Goal: Information Seeking & Learning: Learn about a topic

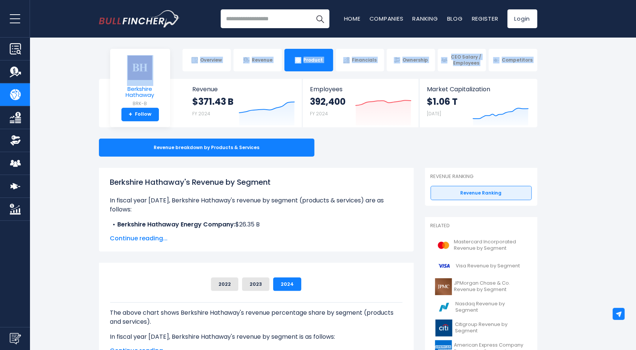
drag, startPoint x: 143, startPoint y: 71, endPoint x: 149, endPoint y: 76, distance: 8.6
click at [149, 79] on main "Berkshire Hathaway + Berkshire Hathaway + Overview Revenue Product Financials" at bounding box center [318, 103] width 636 height 48
click at [143, 75] on img at bounding box center [140, 67] width 26 height 25
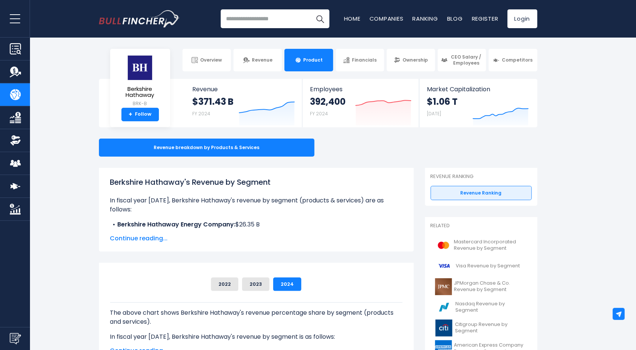
click at [100, 84] on div "Berkshire Hathaway BRK-B + Follow Revenue $371.43 B FY 2024 Created with Highch…" at bounding box center [318, 103] width 439 height 48
click at [131, 75] on img at bounding box center [140, 67] width 26 height 25
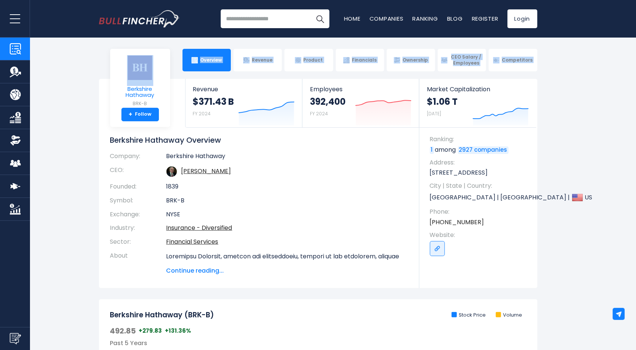
drag, startPoint x: 132, startPoint y: 69, endPoint x: 158, endPoint y: 77, distance: 26.7
click at [152, 75] on img at bounding box center [140, 67] width 26 height 25
click at [140, 72] on img at bounding box center [140, 67] width 26 height 25
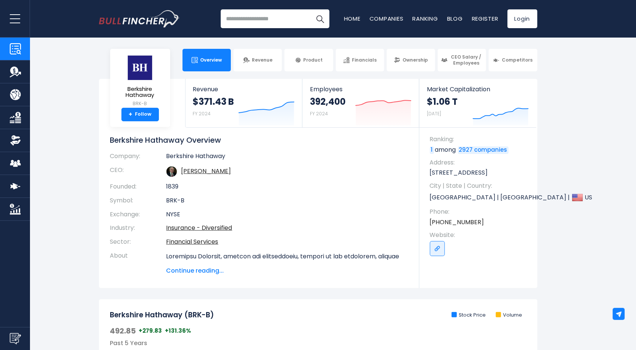
click at [94, 92] on div "Berkshire Hathaway BRK-B + Follow Revenue $371.43 B FY 2024 Created with Highch…" at bounding box center [318, 183] width 450 height 209
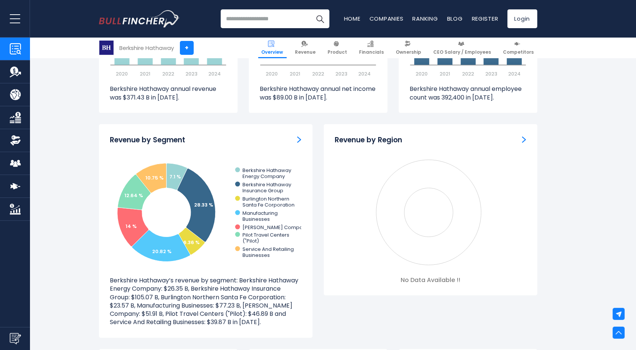
scroll to position [633, 0]
click at [301, 141] on img "Revenue by Segment" at bounding box center [299, 140] width 4 height 7
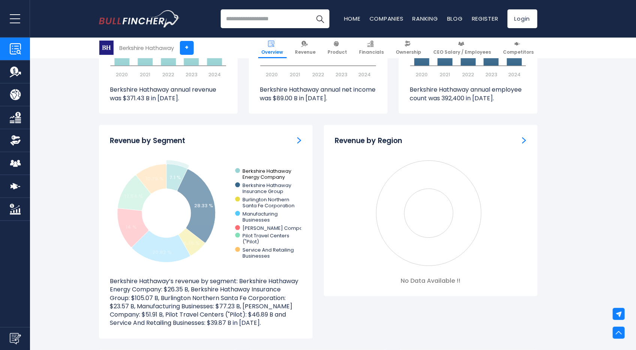
click at [266, 182] on text "Berkshire Hathaway ​ Insurance Group" at bounding box center [267, 188] width 49 height 13
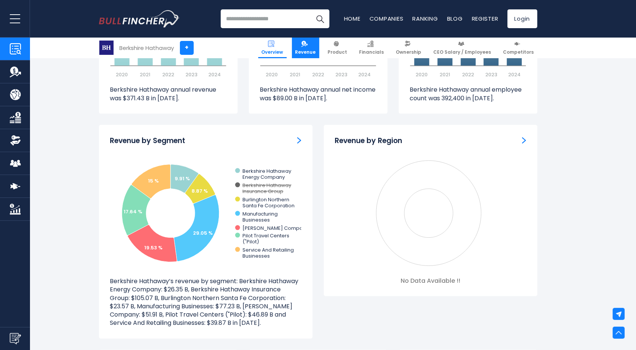
click at [316, 49] on span "Revenue" at bounding box center [306, 52] width 21 height 6
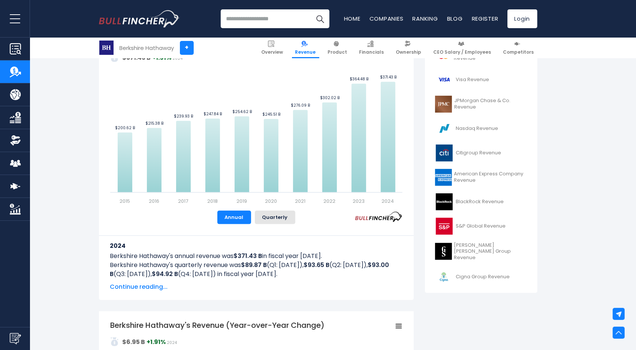
scroll to position [206, 0]
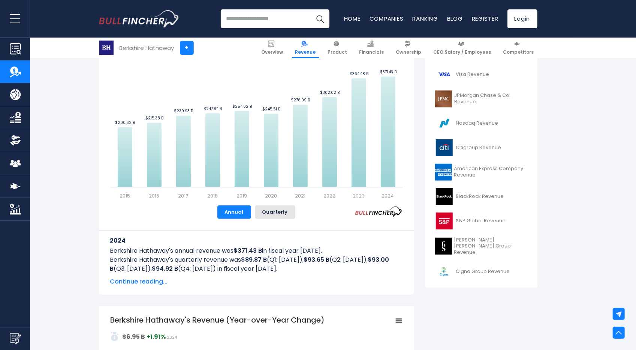
drag, startPoint x: 107, startPoint y: 246, endPoint x: 321, endPoint y: 251, distance: 214.6
click at [321, 251] on div "2024 Berkshire Hathaway's annual revenue was $371.43 B in fiscal year 2024. Ber…" at bounding box center [256, 251] width 315 height 42
copy p "Berkshire Hathaway's annual revenue was $371.43 B in fiscal year 2024."
click at [161, 276] on div "2024 Berkshire Hathaway's annual revenue was $371.43 B in fiscal year 2024. Ber…" at bounding box center [256, 252] width 293 height 67
click at [158, 282] on span "Continue reading..." at bounding box center [256, 281] width 293 height 9
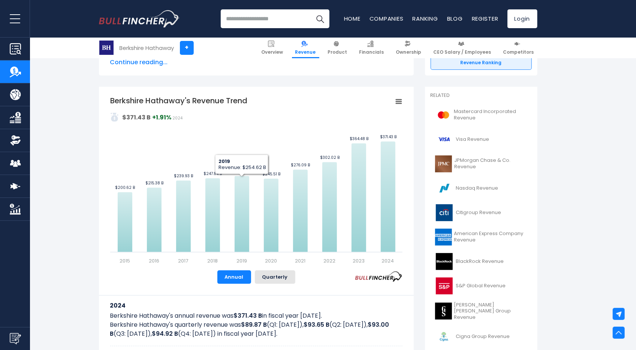
scroll to position [77, 0]
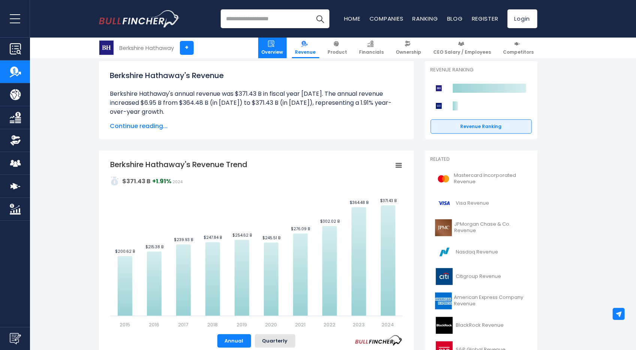
click at [276, 52] on span "Overview" at bounding box center [273, 52] width 22 height 6
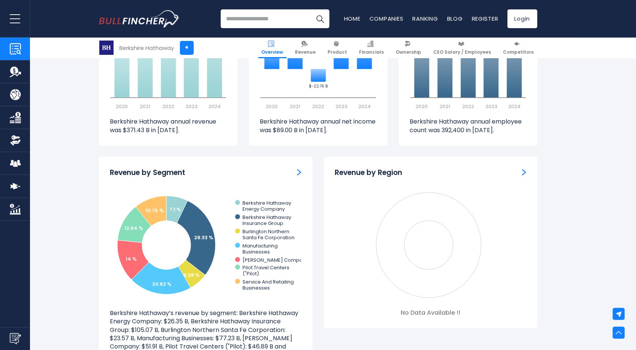
scroll to position [602, 0]
click at [299, 174] on img "Revenue by Segment" at bounding box center [299, 171] width 4 height 7
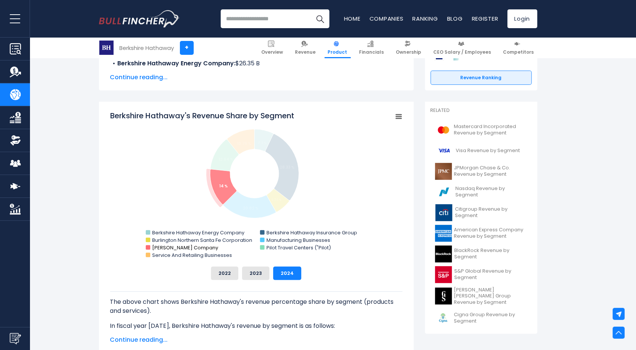
scroll to position [176, 0]
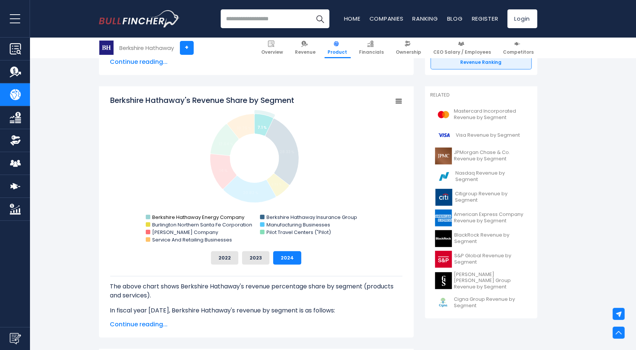
click at [179, 215] on text "Berkshire Hathaway Energy Company" at bounding box center [198, 216] width 93 height 7
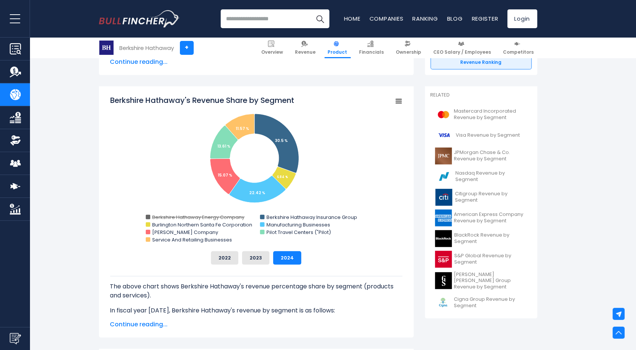
drag, startPoint x: 179, startPoint y: 215, endPoint x: 167, endPoint y: 216, distance: 11.7
click at [167, 216] on text "Berkshire Hathaway Energy Company" at bounding box center [198, 216] width 93 height 7
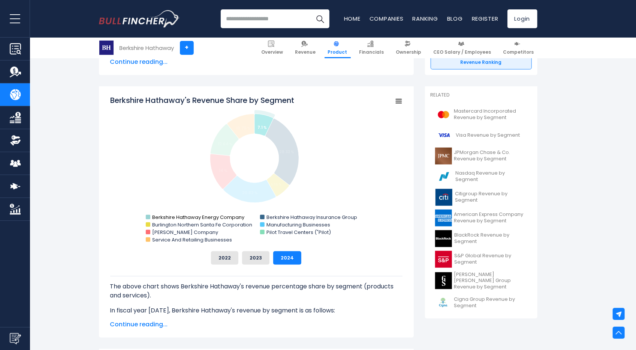
drag, startPoint x: 151, startPoint y: 210, endPoint x: 188, endPoint y: 215, distance: 37.9
click at [188, 215] on icon "Created with Highcharts 12.1.2 Chart context menu Berkshire Hathaway's Revenue …" at bounding box center [256, 170] width 293 height 150
drag, startPoint x: 245, startPoint y: 216, endPoint x: 199, endPoint y: 216, distance: 46.1
click at [199, 216] on icon "Created with Highcharts 12.1.2 Chart context menu Berkshire Hathaway's Revenue …" at bounding box center [256, 170] width 293 height 150
drag, startPoint x: 199, startPoint y: 216, endPoint x: 186, endPoint y: 216, distance: 12.8
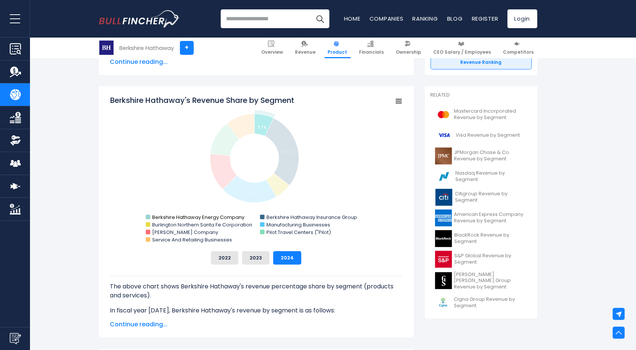
click at [186, 216] on text "Berkshire Hathaway Energy Company" at bounding box center [198, 216] width 93 height 7
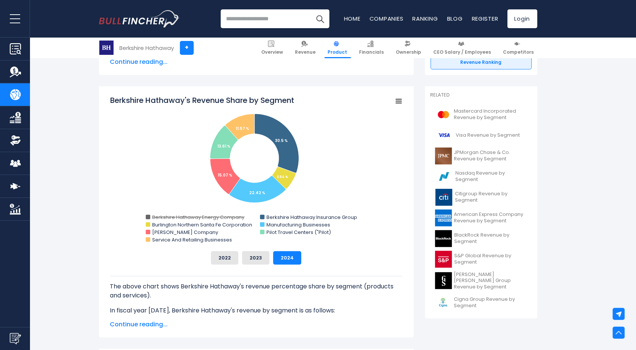
drag, startPoint x: 186, startPoint y: 216, endPoint x: 179, endPoint y: 215, distance: 7.6
drag, startPoint x: 179, startPoint y: 215, endPoint x: 170, endPoint y: 218, distance: 9.5
click at [170, 218] on text "Berkshire Hathaway Energy Company" at bounding box center [198, 216] width 93 height 7
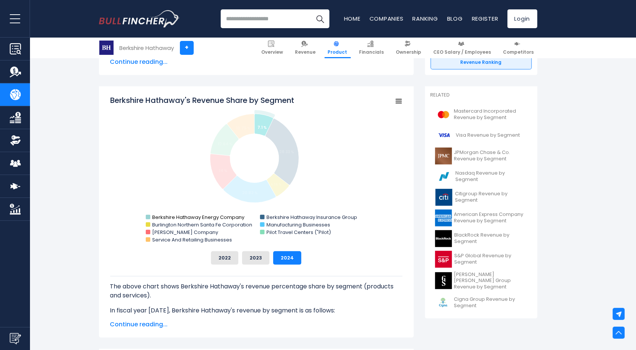
drag, startPoint x: 155, startPoint y: 211, endPoint x: 214, endPoint y: 216, distance: 59.1
click at [214, 216] on icon "Created with Highcharts 12.1.2 Chart context menu Berkshire Hathaway's Revenue …" at bounding box center [256, 170] width 293 height 150
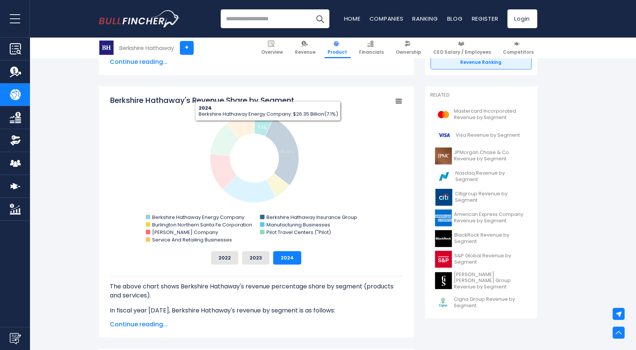
drag, startPoint x: 268, startPoint y: 130, endPoint x: 270, endPoint y: 125, distance: 5.5
click at [270, 125] on icon "Berkshire Hathaway's Revenue Share by Segment" at bounding box center [282, 152] width 33 height 66
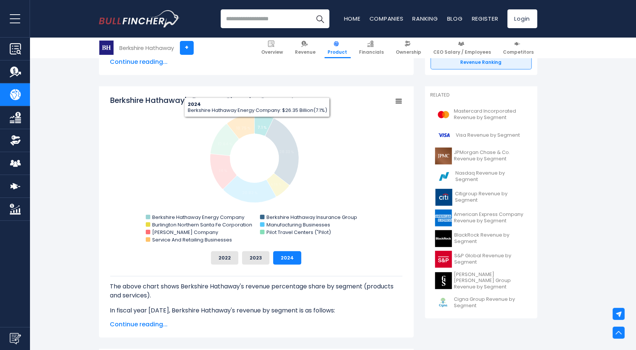
click at [256, 123] on icon "Berkshire Hathaway's Revenue Share by Segment" at bounding box center [263, 125] width 19 height 22
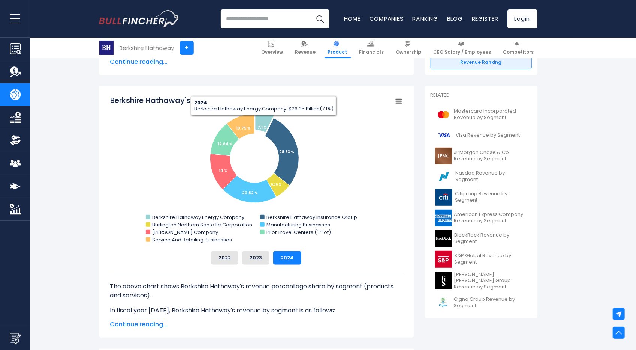
click at [398, 103] on icon "Berkshire Hathaway's Revenue Share by Segment" at bounding box center [398, 101] width 5 height 4
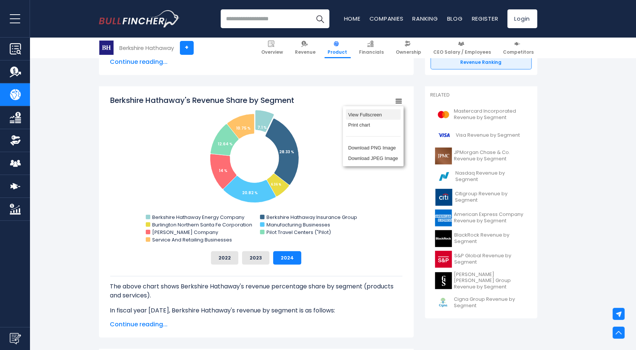
click at [390, 114] on li "View Fullscreen" at bounding box center [373, 114] width 55 height 11
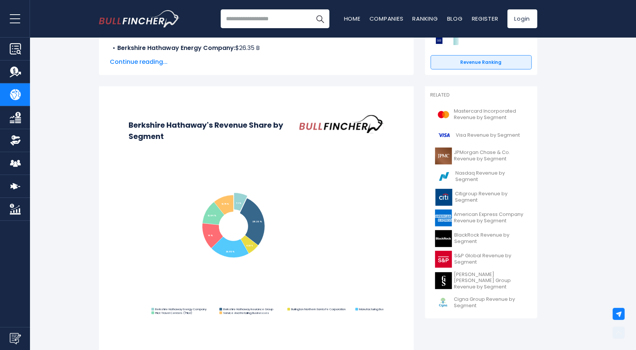
scroll to position [0, 0]
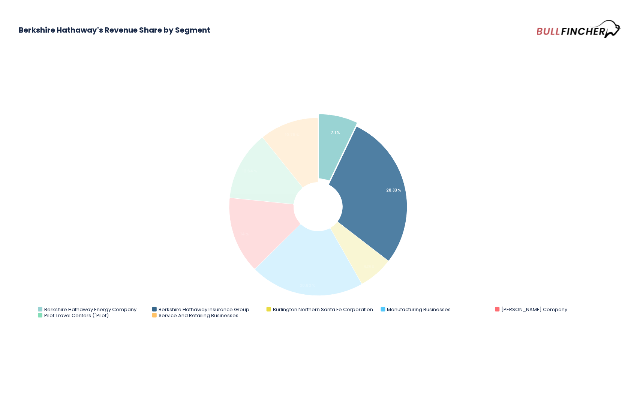
drag, startPoint x: 207, startPoint y: 307, endPoint x: 255, endPoint y: 318, distance: 49.3
click at [255, 318] on icon "Created with Highcharts 12.1.2 Chart context menu Berkshire Hathaway's Revenue …" at bounding box center [320, 211] width 603 height 225
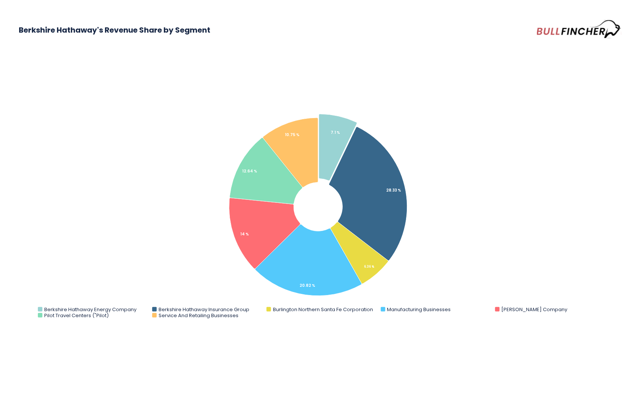
click at [501, 235] on rect "Berkshire Hathaway's Revenue Share by Segment" at bounding box center [320, 211] width 603 height 225
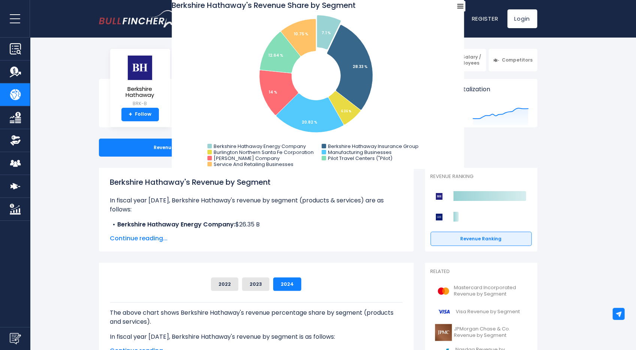
drag, startPoint x: 109, startPoint y: 180, endPoint x: 273, endPoint y: 183, distance: 164.3
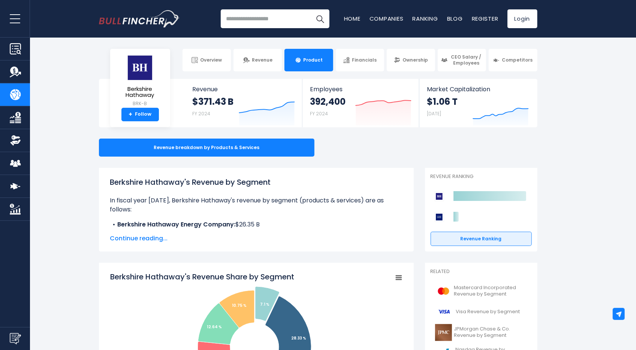
click at [273, 183] on div "Berkshire Hathaway's Revenue by Segment In fiscal year 2024, Berkshire Hathaway…" at bounding box center [256, 210] width 315 height 84
copy h1 "Berkshire Hathaway's Revenue by Segment"
click at [329, 194] on div "Berkshire Hathaway's Revenue by Segment In fiscal year 2024, Berkshire Hathaway…" at bounding box center [256, 202] width 293 height 53
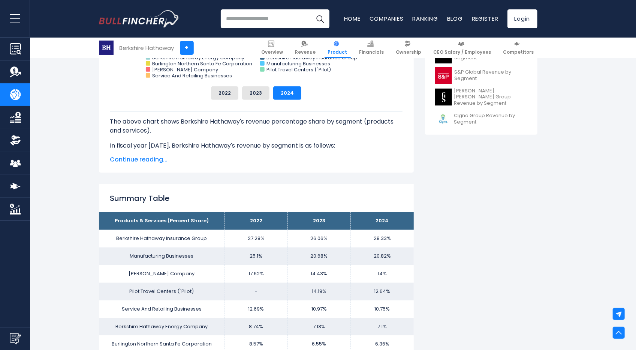
scroll to position [359, 0]
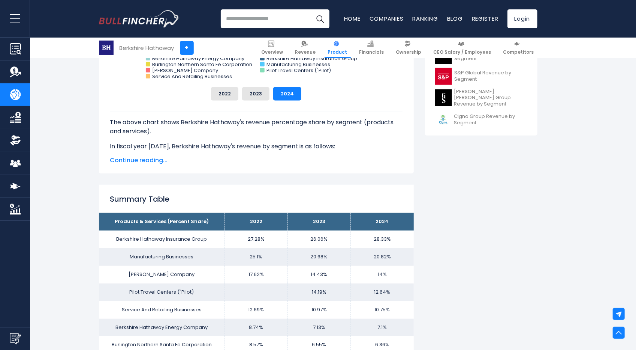
click at [154, 156] on span "Continue reading..." at bounding box center [256, 160] width 293 height 9
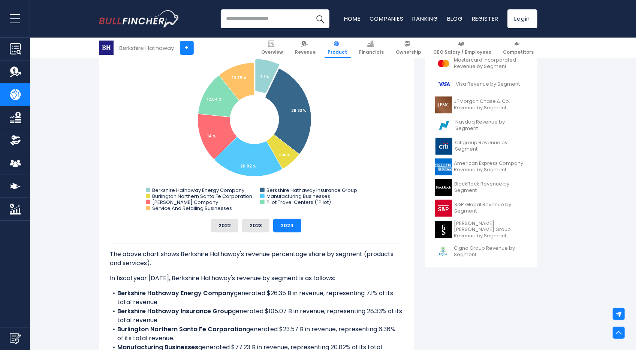
scroll to position [227, 0]
drag, startPoint x: 118, startPoint y: 294, endPoint x: 232, endPoint y: 297, distance: 114.4
click at [232, 297] on li "Berkshire Hathaway Energy Company generated $26.35 B in revenue, representing 7…" at bounding box center [256, 298] width 293 height 18
copy b "Berkshire Hathaway Energy Company"
drag, startPoint x: 118, startPoint y: 312, endPoint x: 230, endPoint y: 317, distance: 111.9
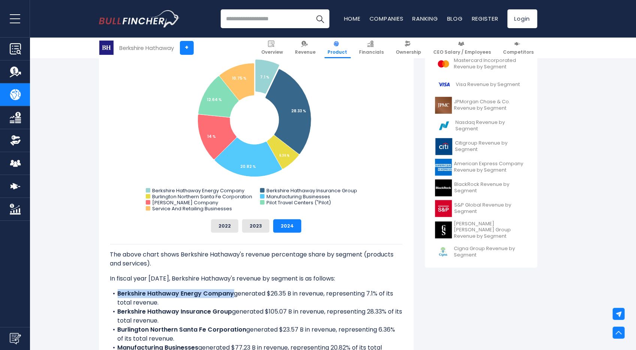
click at [230, 317] on li "Berkshire Hathaway Insurance Group generated $105.07 B in revenue, representing…" at bounding box center [256, 316] width 293 height 18
click at [231, 316] on li "Berkshire Hathaway Insurance Group generated $105.07 B in revenue, representing…" at bounding box center [256, 316] width 293 height 18
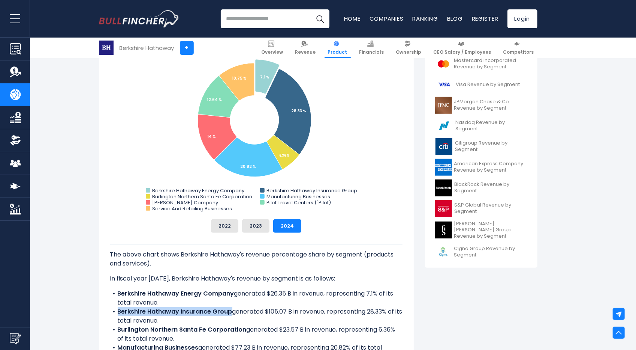
drag, startPoint x: 230, startPoint y: 313, endPoint x: 119, endPoint y: 313, distance: 111.4
click at [119, 313] on b "Berkshire Hathaway Insurance Group" at bounding box center [175, 311] width 115 height 9
copy b "Berkshire Hathaway Insurance Group"
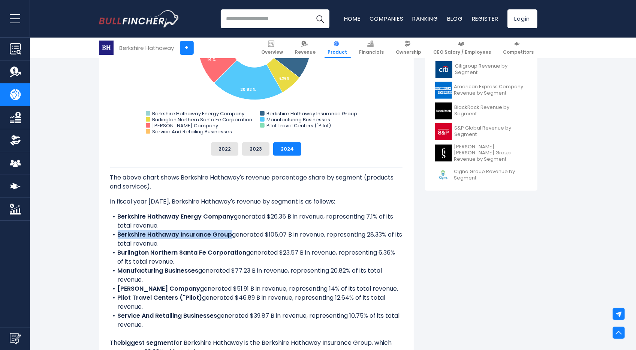
scroll to position [304, 0]
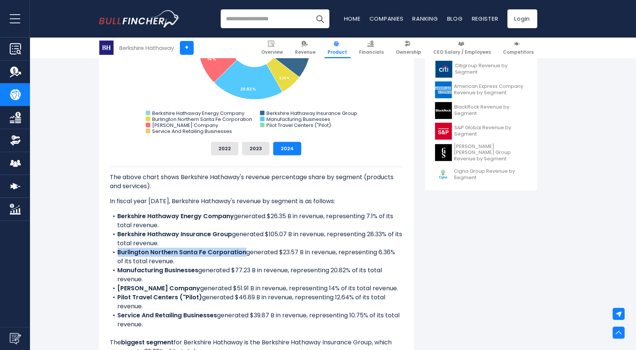
drag, startPoint x: 118, startPoint y: 252, endPoint x: 244, endPoint y: 250, distance: 126.0
click at [244, 250] on b "Burlington Northern Santa Fe Corporation" at bounding box center [182, 252] width 129 height 9
copy b "Burlington Northern Santa Fe Corporation"
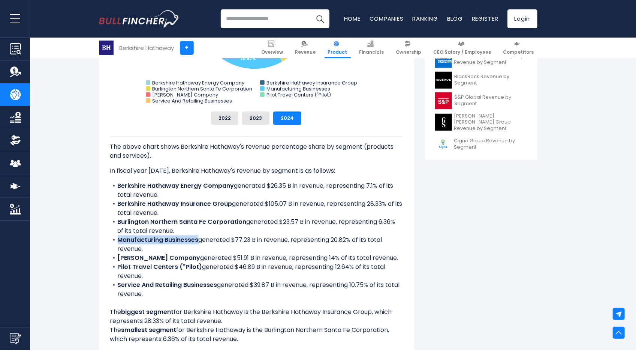
drag, startPoint x: 117, startPoint y: 240, endPoint x: 198, endPoint y: 243, distance: 81.1
click at [198, 243] on li "Manufacturing Businesses generated $77.23 B in revenue, representing 20.82% of …" at bounding box center [256, 244] width 293 height 18
copy b "Manufacturing Businesses"
click at [120, 257] on b "[PERSON_NAME] Company" at bounding box center [159, 257] width 83 height 9
drag, startPoint x: 119, startPoint y: 257, endPoint x: 175, endPoint y: 260, distance: 56.3
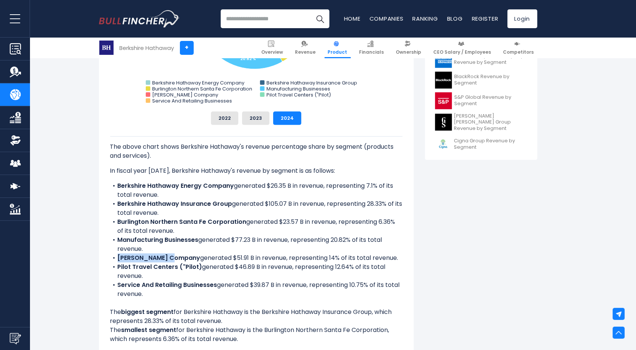
click at [175, 260] on li "Mc Lane Company generated $51.91 B in revenue, representing 14% of its total re…" at bounding box center [256, 257] width 293 height 9
copy b "[PERSON_NAME] Company"
drag, startPoint x: 116, startPoint y: 267, endPoint x: 176, endPoint y: 270, distance: 59.7
click at [176, 270] on li "Pilot Travel Centers ("Pilot) generated $46.89 B in revenue, representing 12.64…" at bounding box center [256, 271] width 293 height 18
copy b "Pilot Travel Centers"
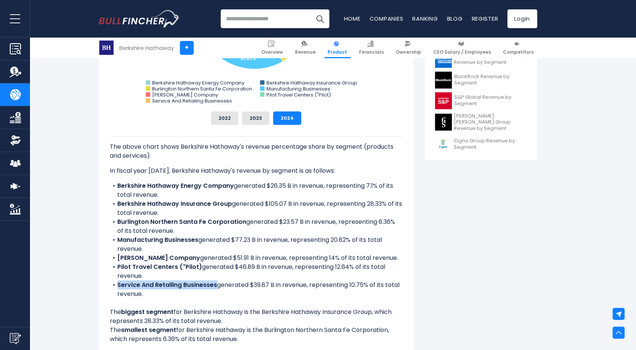
drag, startPoint x: 118, startPoint y: 285, endPoint x: 217, endPoint y: 285, distance: 99.4
click at [217, 285] on b "Service And Retailing Businesses" at bounding box center [168, 284] width 100 height 9
copy b "Service And Retailing Businesses"
drag, startPoint x: 369, startPoint y: 185, endPoint x: 374, endPoint y: 188, distance: 5.9
click at [374, 188] on li "Berkshire Hathaway Energy Company generated $26.35 B in revenue, representing 7…" at bounding box center [256, 190] width 293 height 18
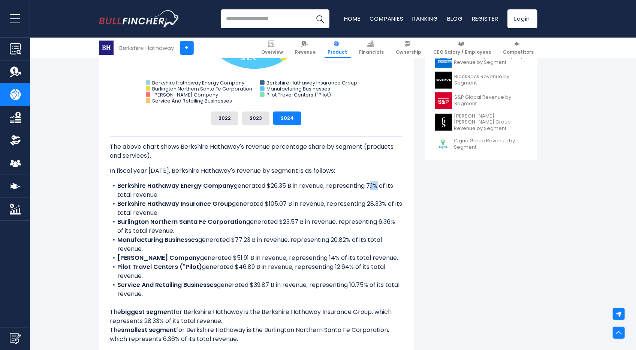
copy li "7.1"
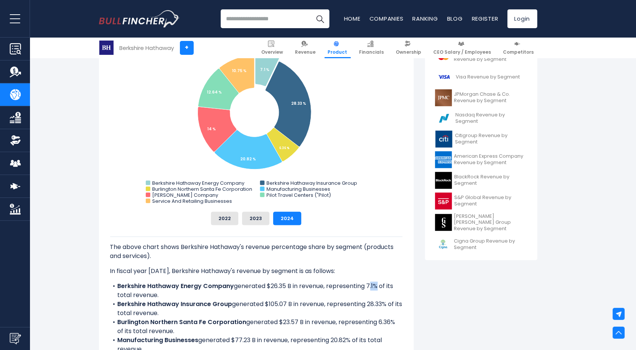
scroll to position [235, 0]
drag, startPoint x: 369, startPoint y: 303, endPoint x: 383, endPoint y: 305, distance: 14.3
click at [383, 305] on li "Berkshire Hathaway Insurance Group generated $105.07 B in revenue, representing…" at bounding box center [256, 308] width 293 height 18
copy li "28.33"
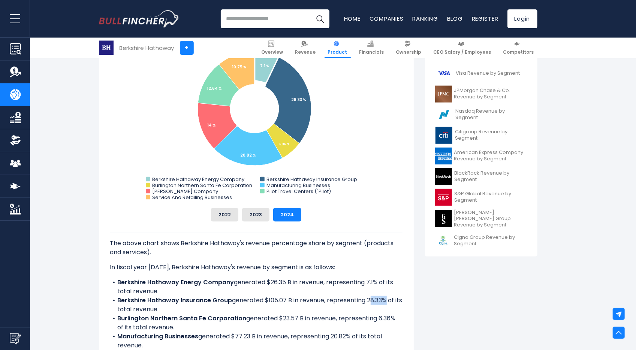
scroll to position [239, 0]
drag, startPoint x: 378, startPoint y: 318, endPoint x: 390, endPoint y: 321, distance: 12.4
click at [390, 321] on li "Burlington Northern Santa Fe Corporation generated $23.57 B in revenue, represe…" at bounding box center [256, 322] width 293 height 18
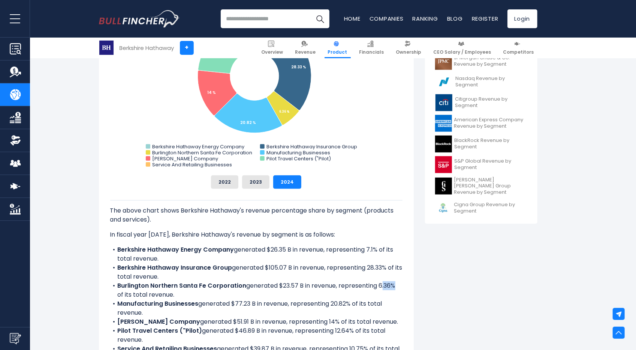
scroll to position [273, 0]
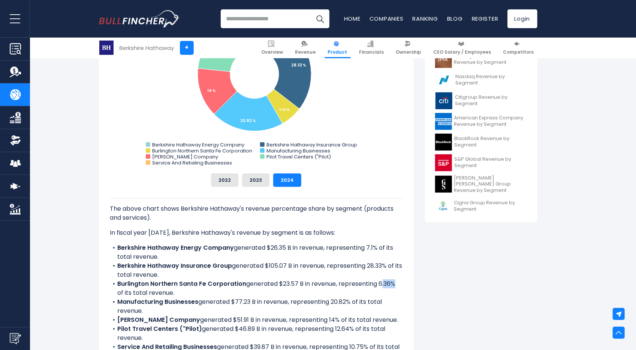
drag, startPoint x: 333, startPoint y: 302, endPoint x: 349, endPoint y: 307, distance: 16.0
click at [349, 307] on li "Manufacturing Businesses generated $77.23 B in revenue, representing 20.82% of …" at bounding box center [256, 306] width 293 height 18
click at [334, 301] on li "Manufacturing Businesses generated $77.23 B in revenue, representing 20.82% of …" at bounding box center [256, 306] width 293 height 18
drag, startPoint x: 333, startPoint y: 301, endPoint x: 346, endPoint y: 304, distance: 12.7
click at [346, 304] on li "Manufacturing Businesses generated $77.23 B in revenue, representing 20.82% of …" at bounding box center [256, 306] width 293 height 18
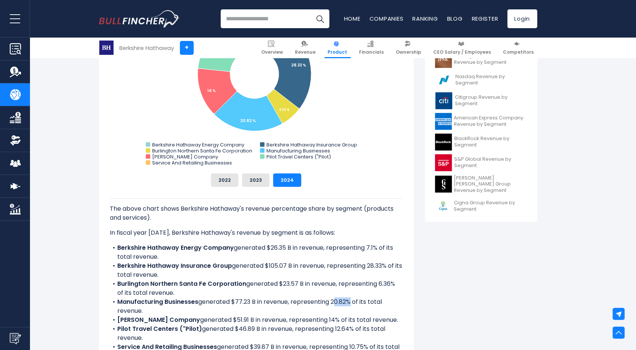
scroll to position [290, 0]
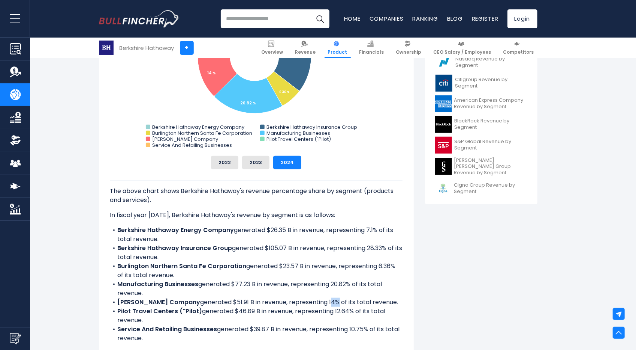
drag, startPoint x: 307, startPoint y: 302, endPoint x: 311, endPoint y: 303, distance: 4.2
click at [311, 303] on li "Mc Lane Company generated $51.91 B in revenue, representing 14% of its total re…" at bounding box center [256, 301] width 293 height 9
drag, startPoint x: 334, startPoint y: 313, endPoint x: 347, endPoint y: 313, distance: 13.1
click at [347, 313] on li "Pilot Travel Centers ("Pilot) generated $46.89 B in revenue, representing 12.64…" at bounding box center [256, 315] width 293 height 18
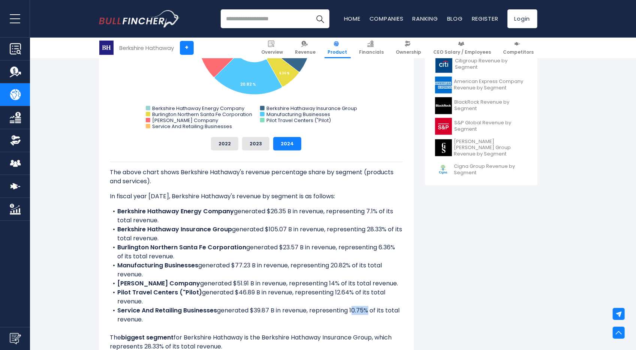
drag, startPoint x: 352, startPoint y: 309, endPoint x: 368, endPoint y: 313, distance: 16.6
click at [368, 313] on li "Service And Retailing Businesses generated $39.87 B in revenue, representing 10…" at bounding box center [256, 315] width 293 height 18
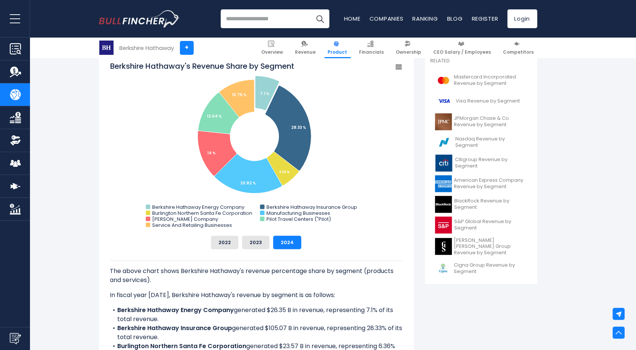
scroll to position [209, 0]
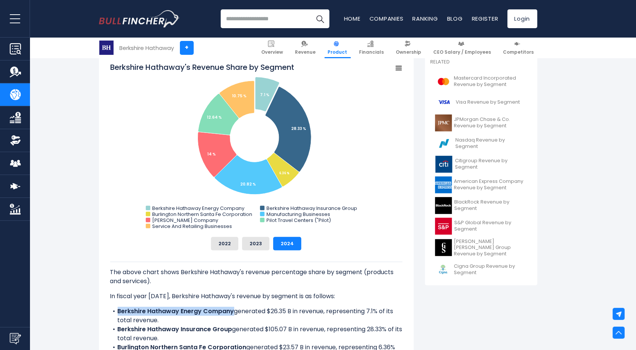
drag, startPoint x: 117, startPoint y: 312, endPoint x: 233, endPoint y: 312, distance: 115.5
click at [233, 312] on li "Berkshire Hathaway Energy Company generated $26.35 B in revenue, representing 7…" at bounding box center [256, 315] width 293 height 18
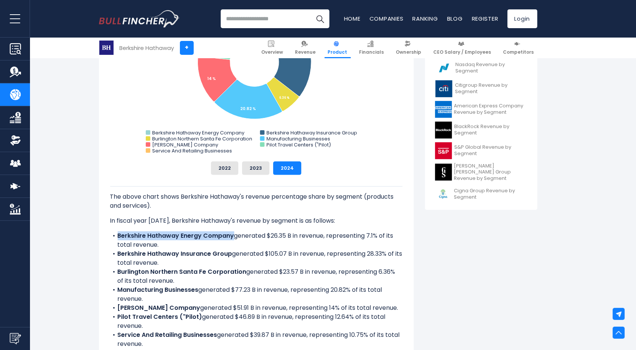
scroll to position [285, 0]
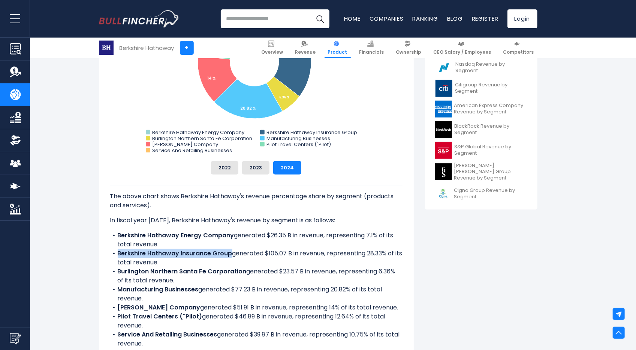
drag, startPoint x: 118, startPoint y: 254, endPoint x: 230, endPoint y: 252, distance: 112.1
click at [230, 252] on b "Berkshire Hathaway Insurance Group" at bounding box center [175, 253] width 115 height 9
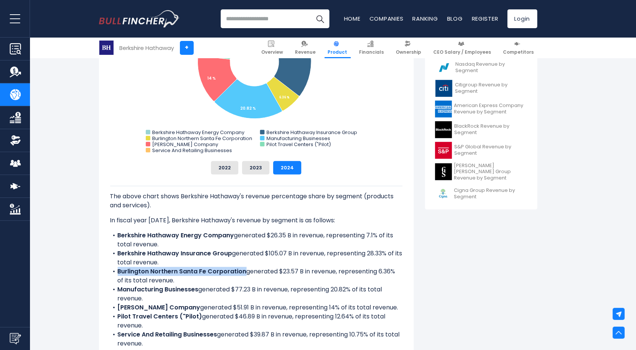
drag, startPoint x: 116, startPoint y: 271, endPoint x: 244, endPoint y: 274, distance: 127.9
click at [244, 274] on li "Burlington Northern Santa Fe Corporation generated $23.57 B in revenue, represe…" at bounding box center [256, 276] width 293 height 18
drag, startPoint x: 119, startPoint y: 290, endPoint x: 199, endPoint y: 292, distance: 80.3
click at [199, 292] on li "Manufacturing Businesses generated $77.23 B in revenue, representing 20.82% of …" at bounding box center [256, 294] width 293 height 18
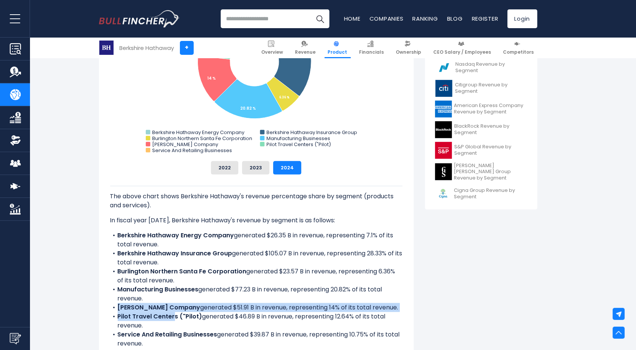
drag, startPoint x: 116, startPoint y: 309, endPoint x: 173, endPoint y: 312, distance: 57.4
click at [173, 312] on ul "Berkshire Hathaway Energy Company generated $26.35 B in revenue, representing 7…" at bounding box center [256, 289] width 293 height 117
click at [171, 308] on b "[PERSON_NAME] Company" at bounding box center [159, 307] width 83 height 9
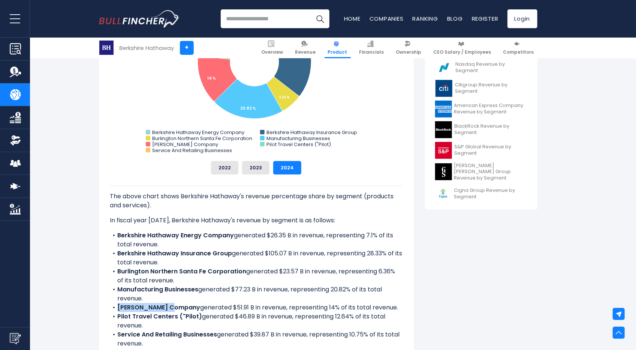
drag, startPoint x: 173, startPoint y: 307, endPoint x: 117, endPoint y: 308, distance: 56.3
click at [117, 308] on li "Mc Lane Company generated $51.91 B in revenue, representing 14% of its total re…" at bounding box center [256, 307] width 293 height 9
drag, startPoint x: 117, startPoint y: 319, endPoint x: 176, endPoint y: 320, distance: 58.9
click at [176, 320] on li "Pilot Travel Centers ("Pilot) generated $46.89 B in revenue, representing 12.64…" at bounding box center [256, 321] width 293 height 18
drag, startPoint x: 117, startPoint y: 333, endPoint x: 218, endPoint y: 335, distance: 100.1
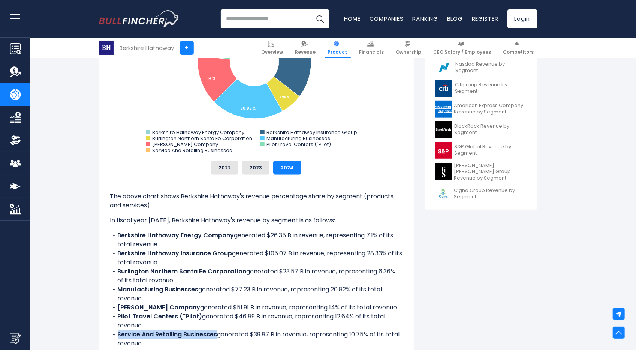
click at [218, 335] on li "Service And Retailing Businesses generated $39.87 B in revenue, representing 10…" at bounding box center [256, 339] width 293 height 18
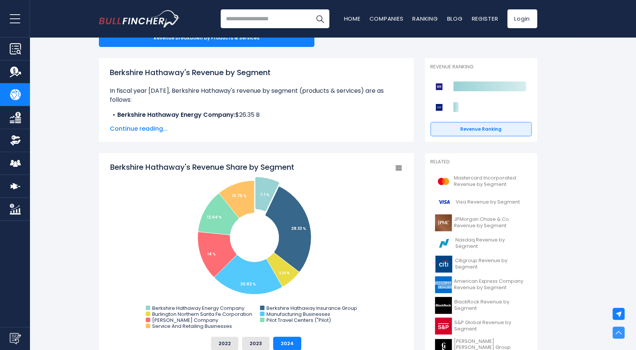
scroll to position [0, 0]
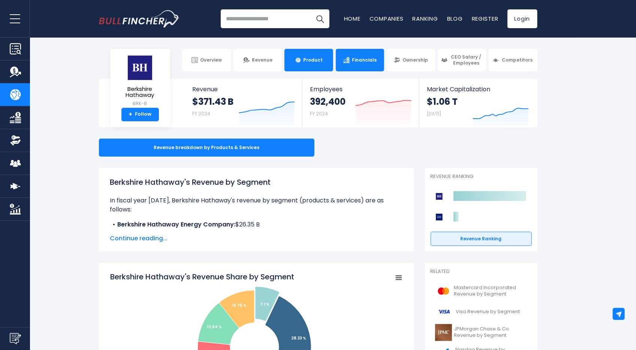
click at [362, 63] on link "Financials" at bounding box center [360, 60] width 48 height 23
click at [363, 61] on span "Financials" at bounding box center [364, 60] width 25 height 6
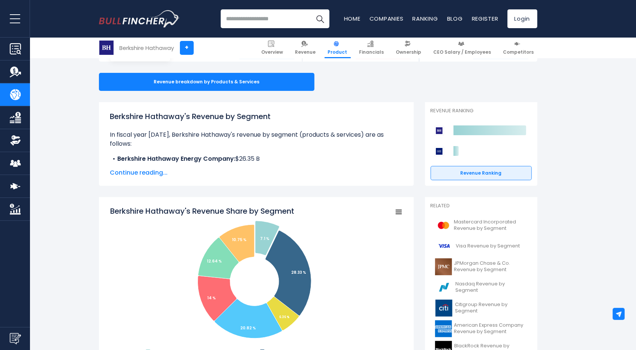
scroll to position [66, 0]
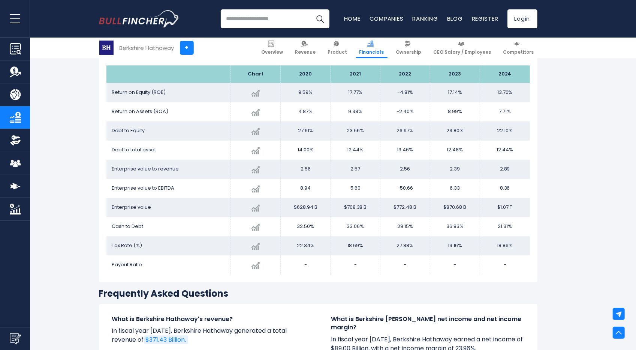
scroll to position [1212, 0]
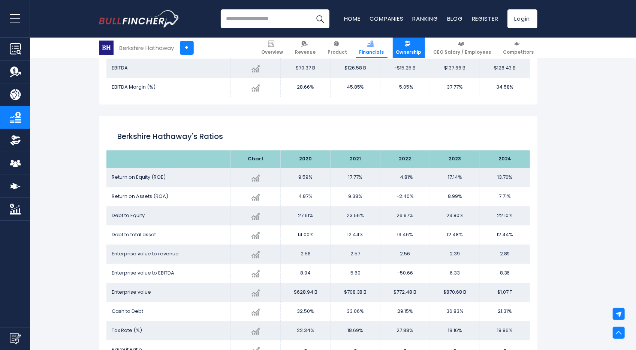
click at [415, 56] on link "Ownership" at bounding box center [409, 48] width 32 height 21
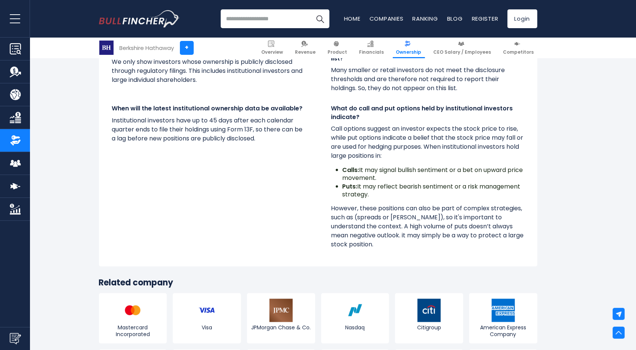
scroll to position [6486, 0]
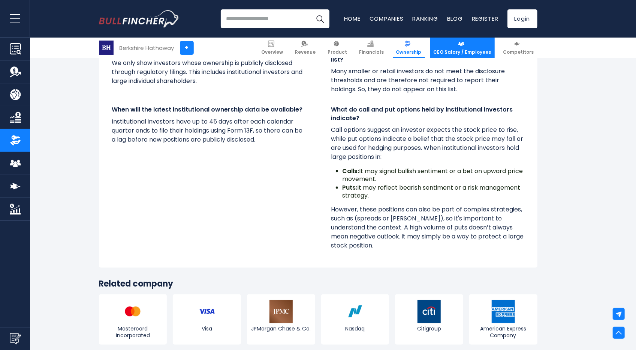
click at [476, 43] on link "CEO Salary / Employees" at bounding box center [463, 48] width 65 height 21
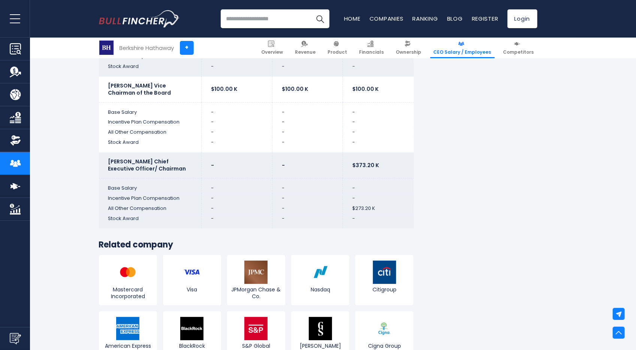
scroll to position [1797, 0]
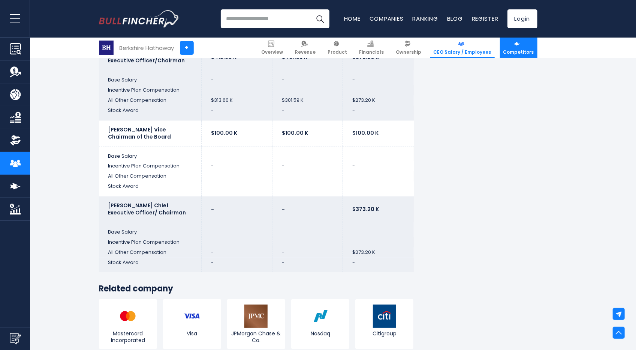
click at [531, 53] on span "Competitors" at bounding box center [519, 52] width 31 height 6
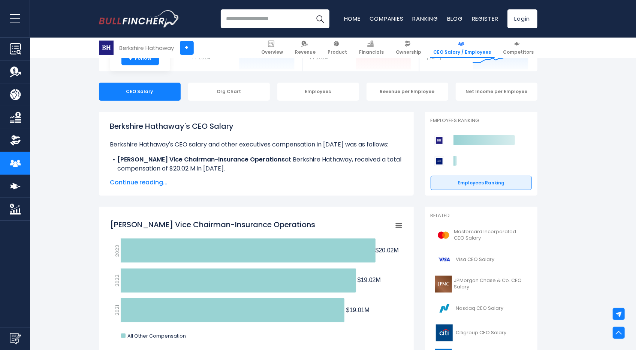
scroll to position [0, 0]
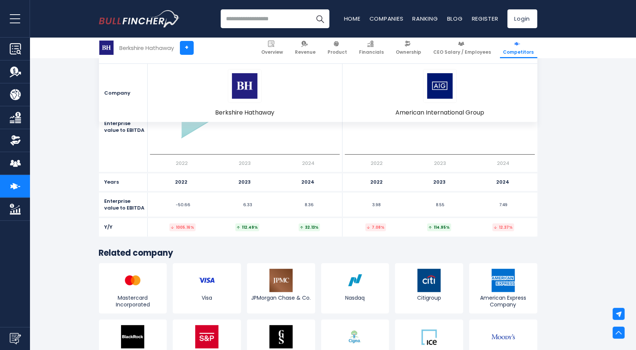
scroll to position [4065, 0]
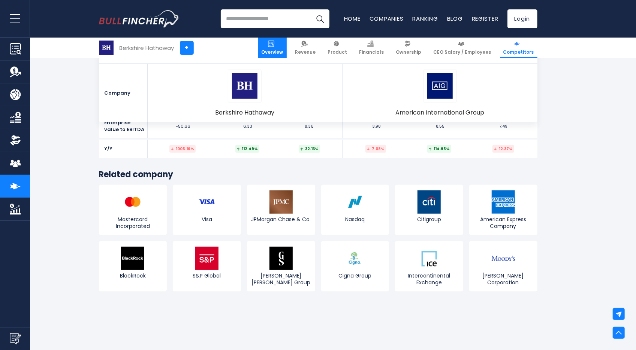
click at [277, 47] on link "Overview" at bounding box center [272, 48] width 29 height 21
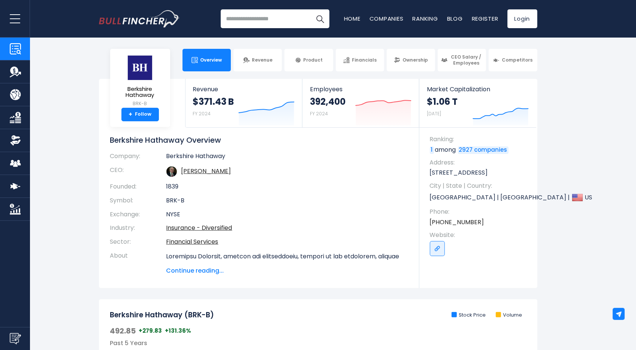
click at [277, 47] on body "Overview Revenue Product Financials Ratios" at bounding box center [318, 175] width 636 height 350
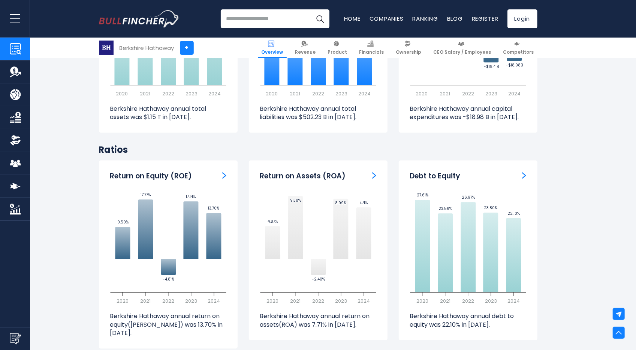
scroll to position [1453, 0]
click at [224, 172] on div "Return on Equity (ROE) Created with Highcharts 12.1.2 9.59% ​ 9.59% 17.77% ​ 17…" at bounding box center [168, 254] width 139 height 188
click at [224, 171] on img "Return on Equity" at bounding box center [224, 174] width 4 height 7
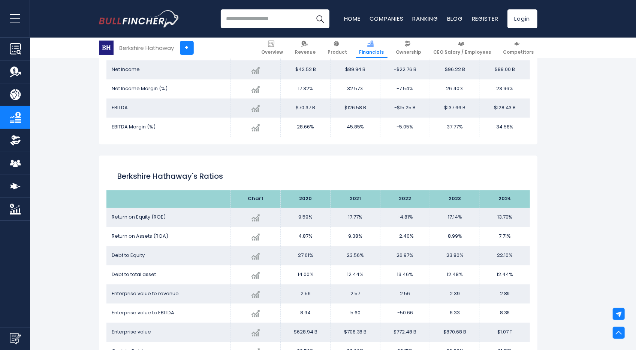
scroll to position [1175, 0]
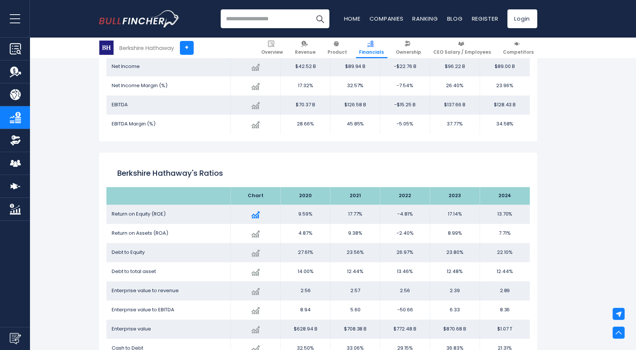
click at [234, 211] on td "Created with Highcharts 12.1.2 13.70% -20.07% 2024 9.59% ​ 9.59% 17.77% ​ 17.77…" at bounding box center [256, 213] width 50 height 19
click at [213, 176] on h2 "Berkshire Hathaway's Ratios" at bounding box center [318, 172] width 401 height 11
copy h2 "Ratios"
drag, startPoint x: 113, startPoint y: 175, endPoint x: 237, endPoint y: 185, distance: 124.5
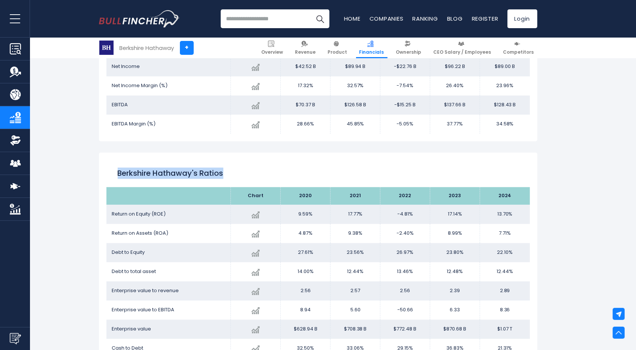
click at [237, 185] on div "Berkshire Hathaway's Ratios" at bounding box center [319, 173] width 424 height 27
copy h2 "Berkshire Hathaway's Ratios"
drag, startPoint x: 112, startPoint y: 213, endPoint x: 168, endPoint y: 219, distance: 56.9
click at [168, 219] on td "Return on Equity (ROE)" at bounding box center [169, 213] width 125 height 19
copy span "Return on Equity (ROE)"
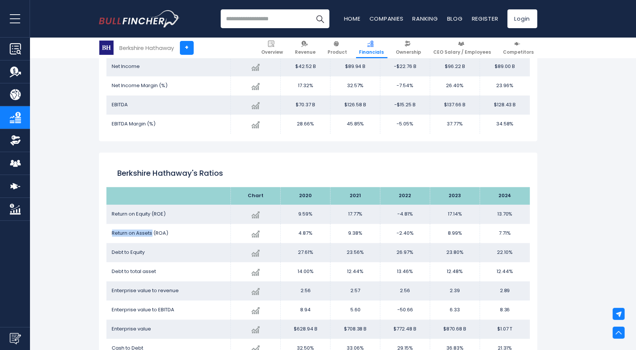
drag, startPoint x: 113, startPoint y: 233, endPoint x: 152, endPoint y: 238, distance: 38.9
click at [152, 238] on td "Return on Assets (ROA)" at bounding box center [169, 233] width 125 height 19
click at [165, 233] on span "Return on Assets (ROA)" at bounding box center [140, 232] width 57 height 7
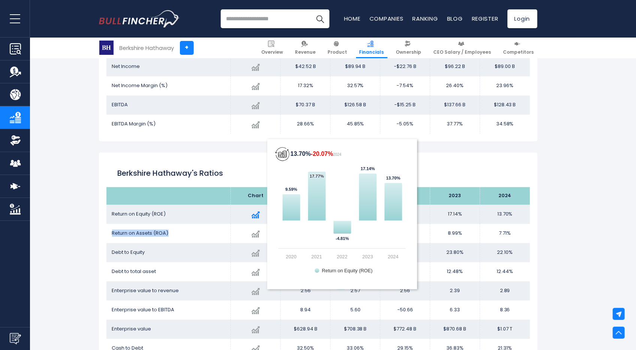
copy tr "Return on Assets (ROA)"
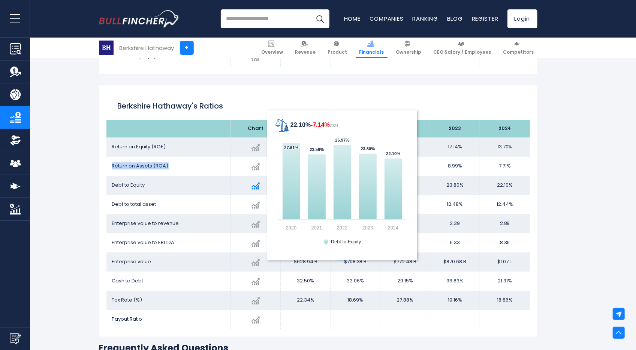
scroll to position [1243, 0]
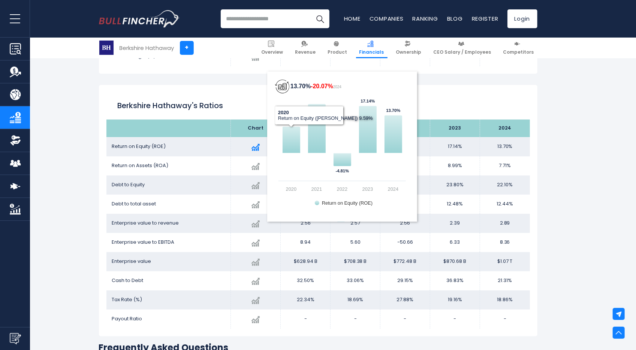
click at [266, 140] on div "Created with Highcharts 12.1.2 13.70% -20.07% 2024 9.59% ​ 9.59% 17.77% ​ 17.77…" at bounding box center [256, 147] width 38 height 14
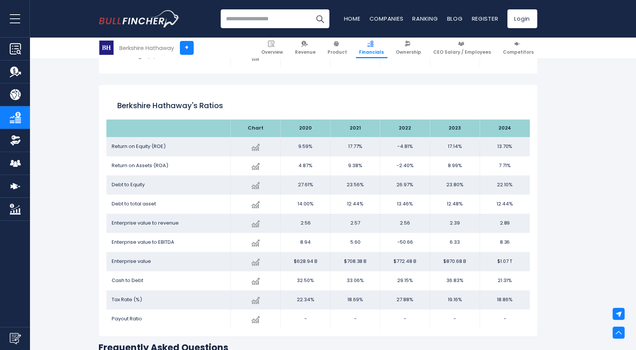
click at [428, 146] on td "-4.81%" at bounding box center [406, 146] width 50 height 19
drag, startPoint x: 295, startPoint y: 146, endPoint x: 308, endPoint y: 149, distance: 13.8
click at [308, 149] on td "9.59%" at bounding box center [306, 146] width 50 height 19
copy td "9.59"
drag, startPoint x: 347, startPoint y: 145, endPoint x: 359, endPoint y: 150, distance: 13.0
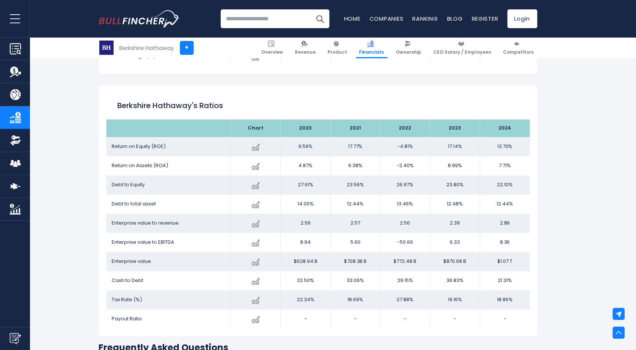
click at [359, 150] on td "17.77%" at bounding box center [356, 146] width 50 height 19
copy td "17.77"
drag, startPoint x: 396, startPoint y: 147, endPoint x: 410, endPoint y: 150, distance: 13.6
click at [410, 150] on td "-4.81%" at bounding box center [406, 146] width 50 height 19
copy td "-4.81"
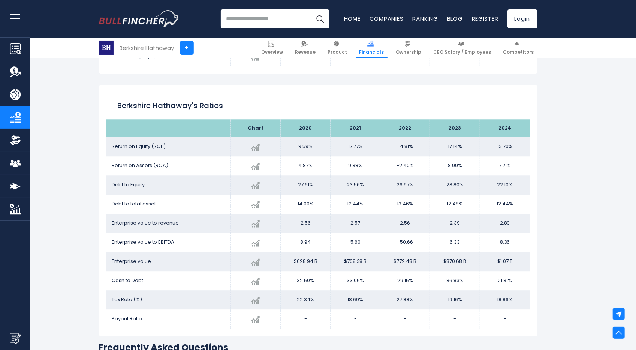
drag, startPoint x: 449, startPoint y: 147, endPoint x: 460, endPoint y: 152, distance: 12.3
click at [460, 152] on td "17.14%" at bounding box center [456, 146] width 50 height 19
copy td "17.14"
drag, startPoint x: 497, startPoint y: 144, endPoint x: 509, endPoint y: 149, distance: 12.8
click at [509, 149] on td "13.70%" at bounding box center [505, 146] width 50 height 19
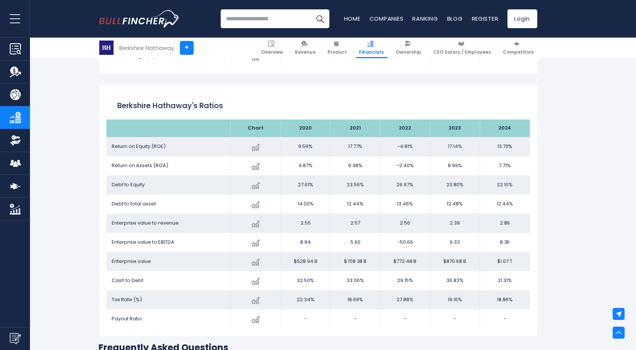
copy td "13.70"
click at [502, 196] on td "12.44%" at bounding box center [505, 203] width 50 height 19
drag, startPoint x: 299, startPoint y: 165, endPoint x: 308, endPoint y: 169, distance: 9.6
click at [308, 169] on td "4.87%" at bounding box center [306, 165] width 50 height 19
copy td "4.87"
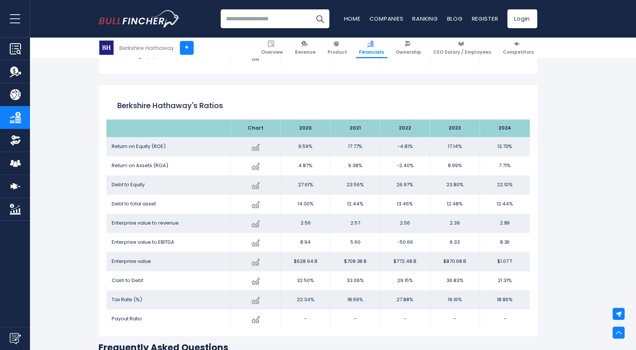
drag, startPoint x: 343, startPoint y: 168, endPoint x: 359, endPoint y: 170, distance: 15.4
click at [359, 170] on td "9.38%" at bounding box center [356, 165] width 50 height 19
drag, startPoint x: 394, startPoint y: 169, endPoint x: 410, endPoint y: 170, distance: 15.8
click at [410, 170] on td "-2.40%" at bounding box center [406, 165] width 50 height 19
drag, startPoint x: 443, startPoint y: 170, endPoint x: 459, endPoint y: 170, distance: 15.8
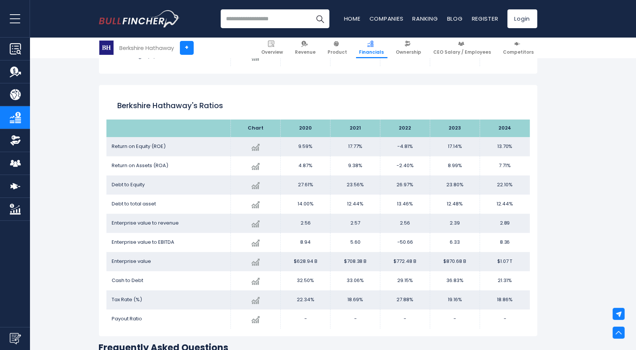
click at [459, 170] on td "8.99%" at bounding box center [456, 165] width 50 height 19
drag, startPoint x: 497, startPoint y: 168, endPoint x: 506, endPoint y: 169, distance: 9.0
click at [506, 169] on td "7.71%" at bounding box center [505, 165] width 50 height 19
click at [494, 167] on td "7.71%" at bounding box center [505, 165] width 50 height 19
drag, startPoint x: 494, startPoint y: 167, endPoint x: 505, endPoint y: 168, distance: 10.5
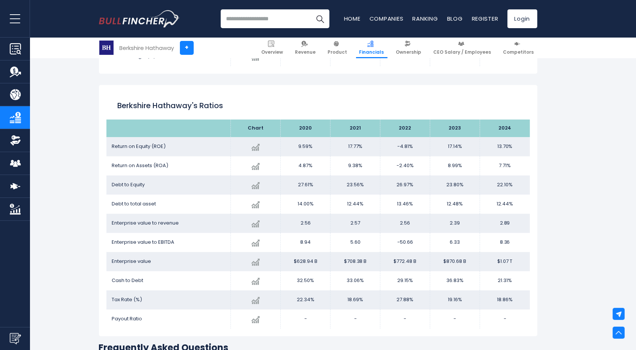
click at [505, 168] on td "7.71%" at bounding box center [505, 165] width 50 height 19
